Goal: Task Accomplishment & Management: Use online tool/utility

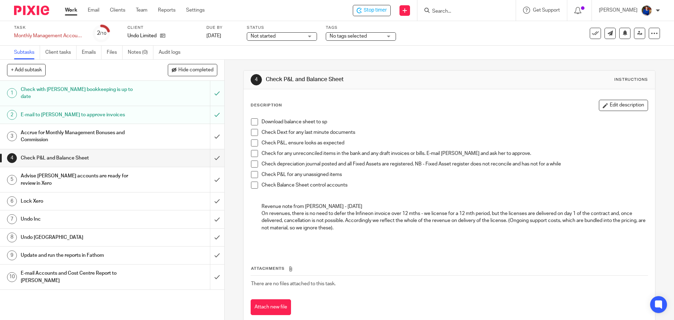
click at [251, 121] on span at bounding box center [254, 121] width 7 height 7
click at [254, 135] on span at bounding box center [254, 132] width 7 height 7
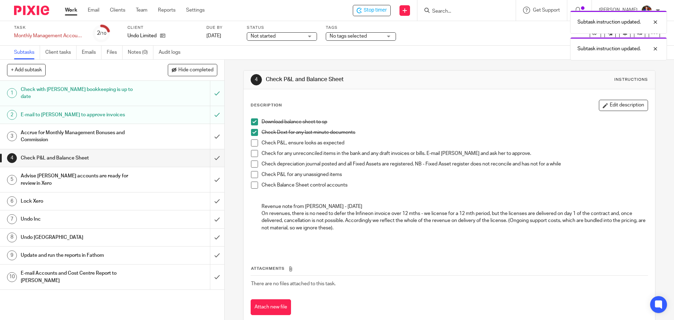
drag, startPoint x: 253, startPoint y: 144, endPoint x: 253, endPoint y: 152, distance: 7.4
click at [253, 144] on span at bounding box center [254, 142] width 7 height 7
click at [253, 155] on span at bounding box center [254, 153] width 7 height 7
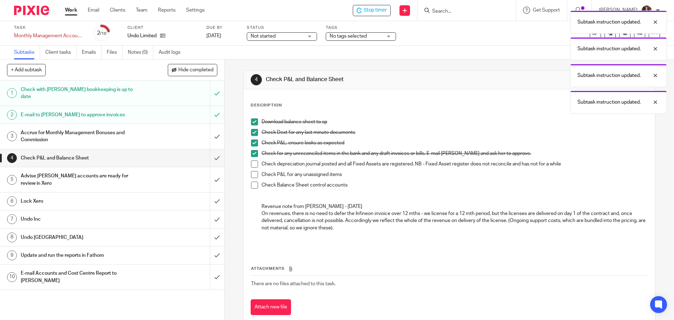
drag, startPoint x: 253, startPoint y: 164, endPoint x: 256, endPoint y: 172, distance: 8.7
click at [253, 165] on span at bounding box center [254, 163] width 7 height 7
click at [254, 174] on span at bounding box center [254, 174] width 7 height 7
click at [252, 186] on span at bounding box center [254, 184] width 7 height 7
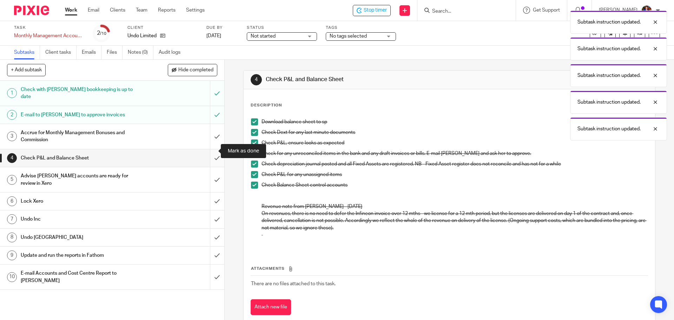
click at [211, 151] on input "submit" at bounding box center [112, 158] width 224 height 18
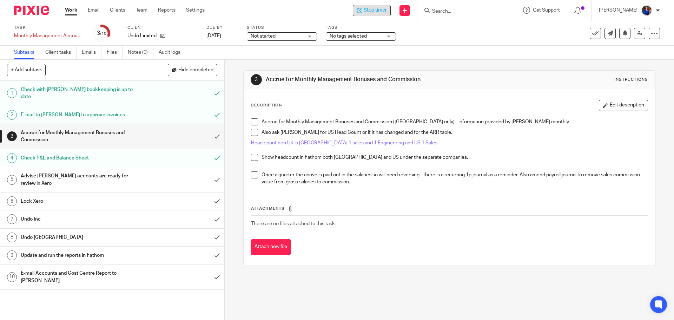
click at [362, 9] on div "Stop timer" at bounding box center [372, 10] width 30 height 7
